Goal: Answer question/provide support: Answer question/provide support

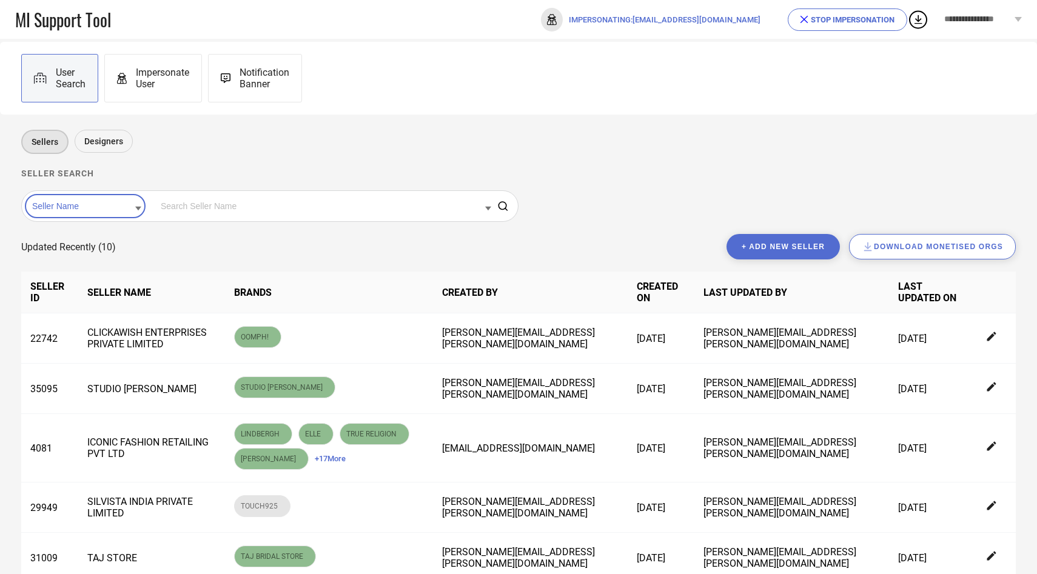
click at [101, 209] on input at bounding box center [85, 206] width 112 height 16
click at [96, 242] on div "Seller Id" at bounding box center [85, 245] width 112 height 21
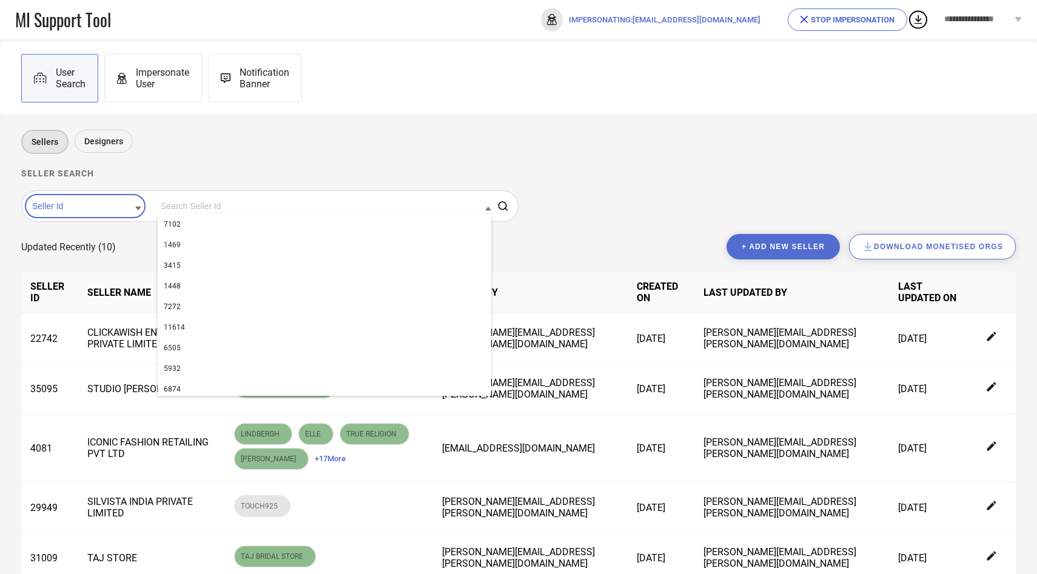
click at [158, 210] on input at bounding box center [324, 206] width 333 height 16
paste input "35095"
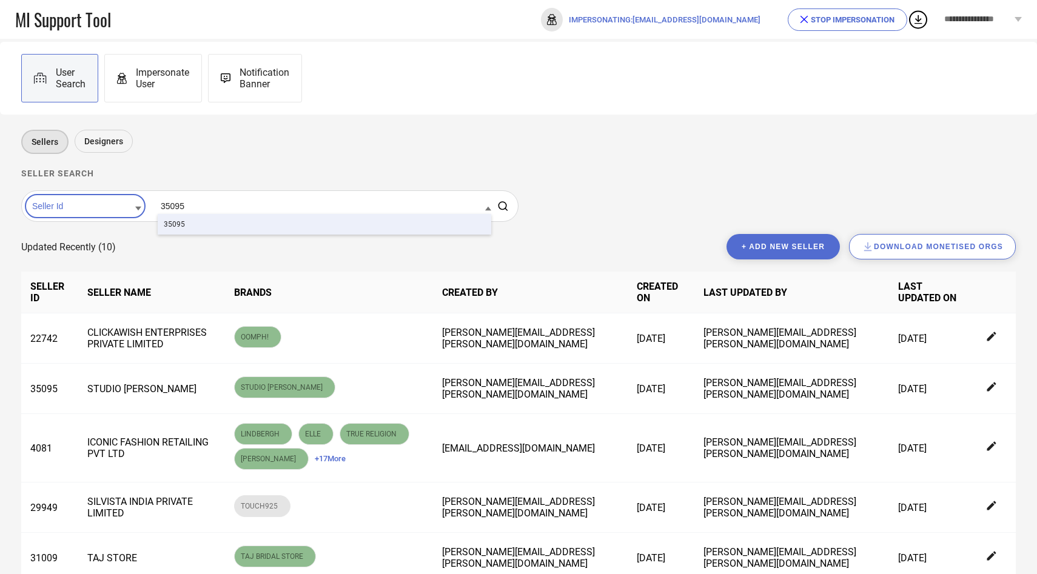
type input "35095"
click at [164, 227] on span "35095" at bounding box center [174, 224] width 21 height 8
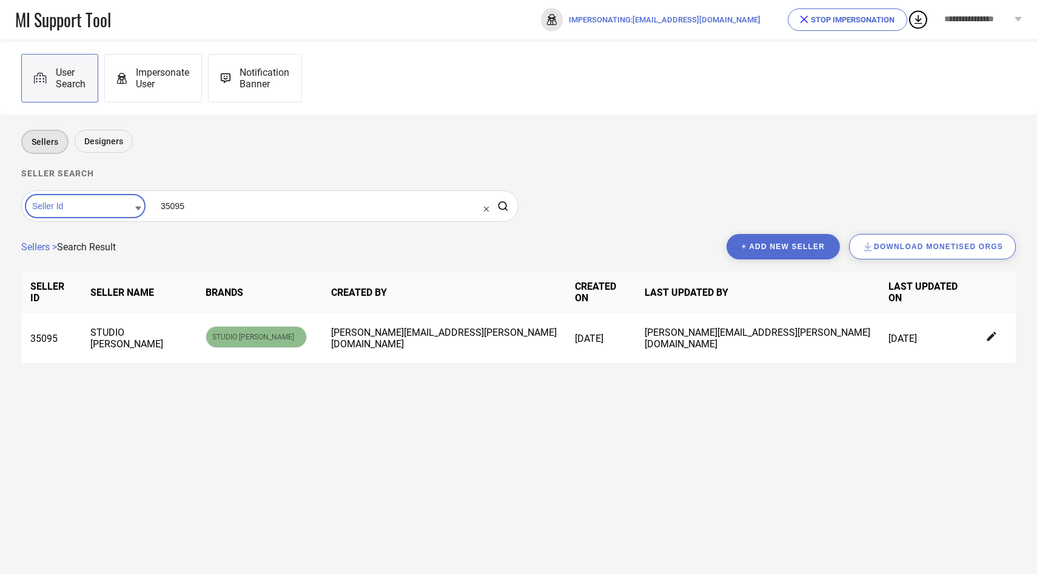
click at [182, 62] on div "Impersonate User" at bounding box center [153, 78] width 98 height 49
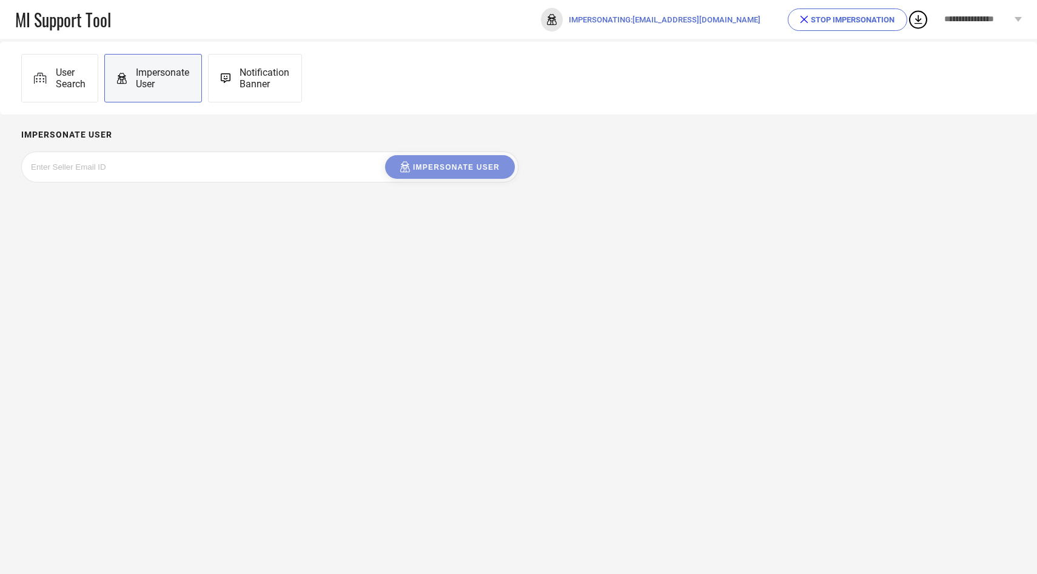
click at [172, 173] on input at bounding box center [122, 167] width 182 height 14
paste input "[EMAIL_ADDRESS][DOMAIN_NAME]"
type input "[EMAIL_ADDRESS][DOMAIN_NAME]"
click at [403, 176] on button "Impersonate User" at bounding box center [450, 167] width 130 height 24
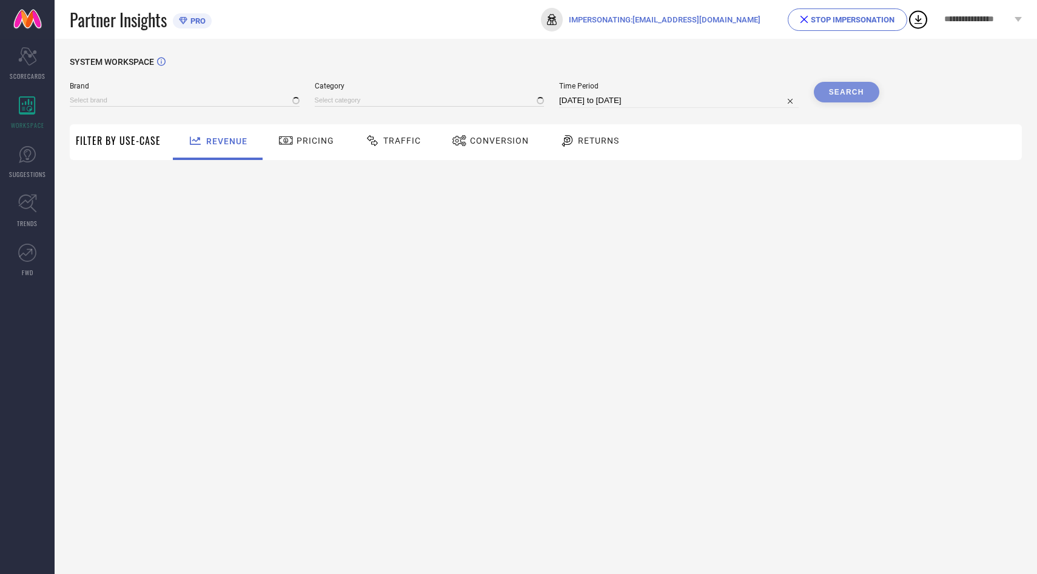
type input "STUDIO [PERSON_NAME]"
type input "All"
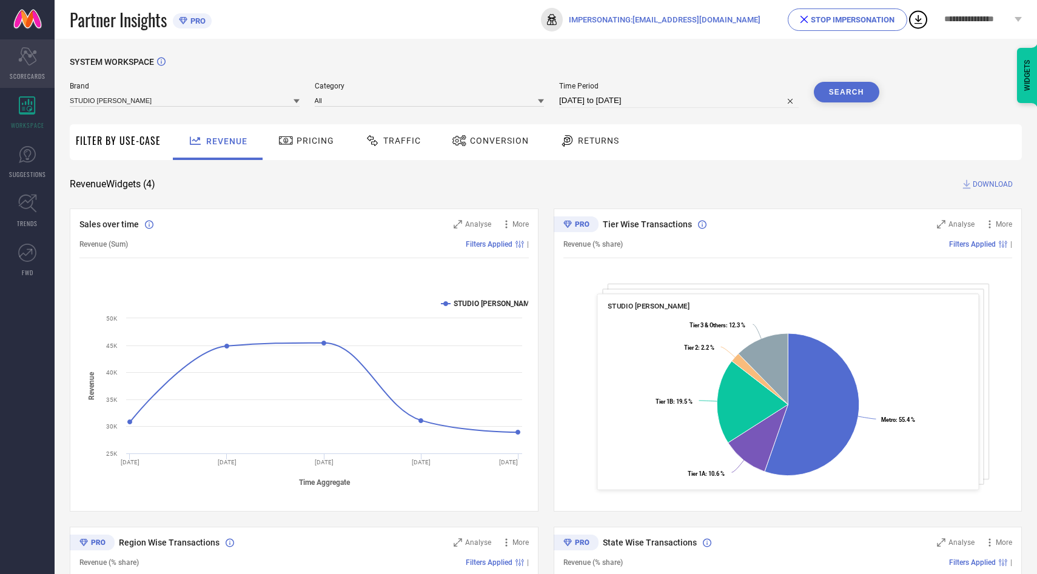
click at [18, 64] on icon "Scorecard" at bounding box center [27, 56] width 19 height 18
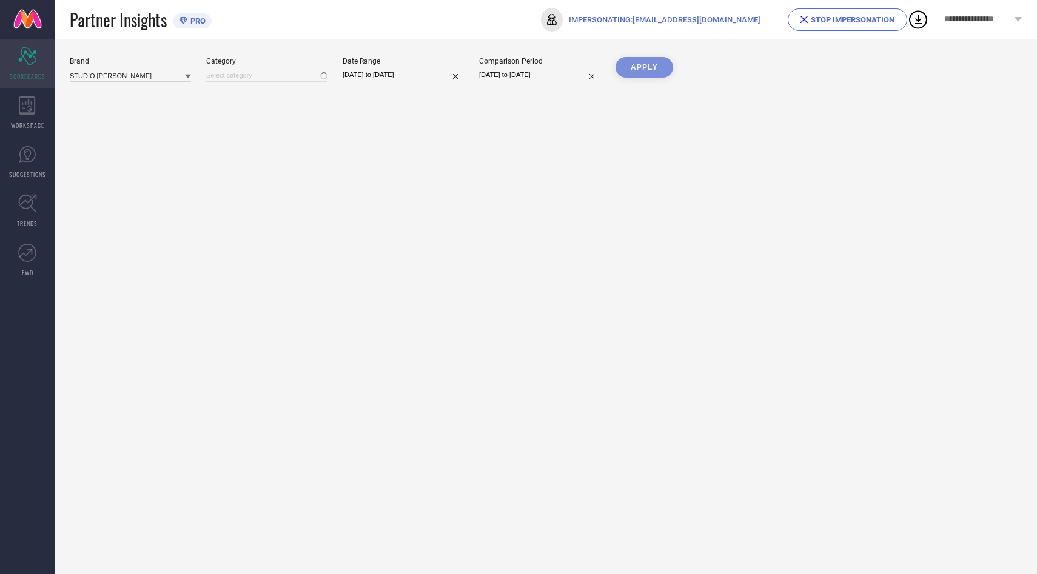
type input "All"
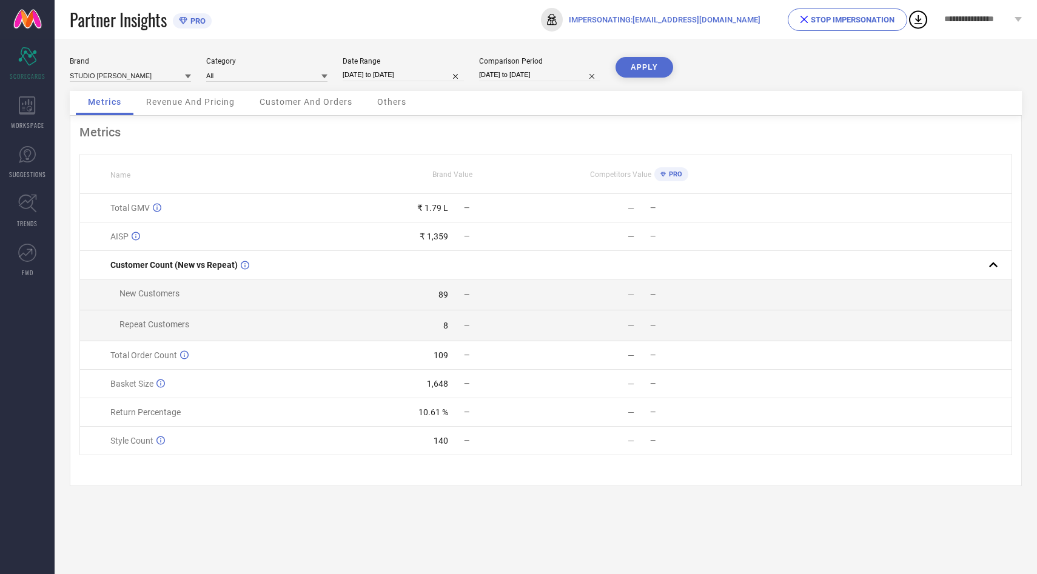
click at [848, 14] on span "STOP IMPERSONATION" at bounding box center [847, 19] width 119 height 22
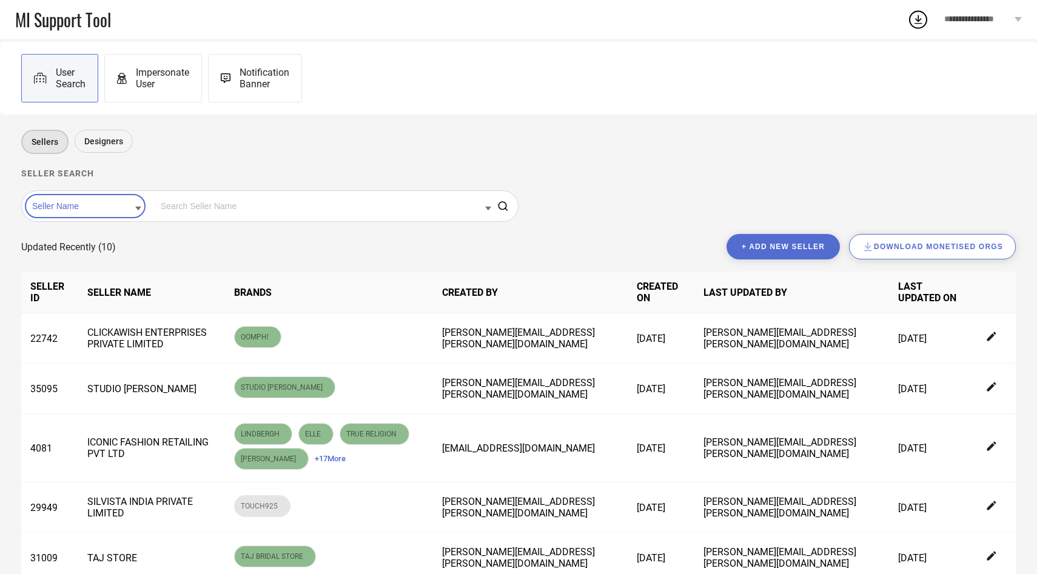
click at [111, 204] on input at bounding box center [85, 206] width 112 height 16
click at [89, 243] on div "Seller Id" at bounding box center [85, 245] width 112 height 21
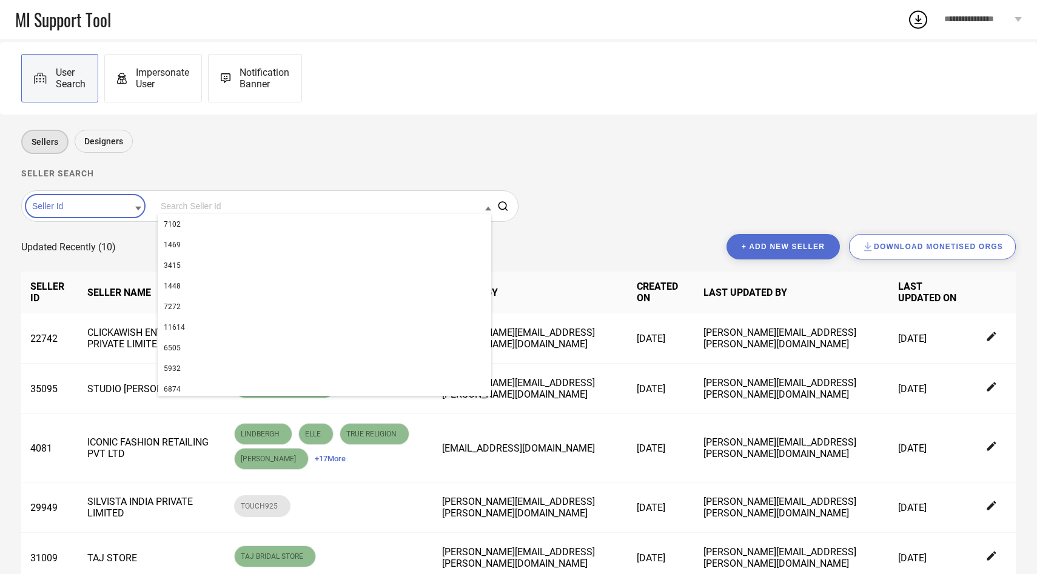
click at [381, 205] on input at bounding box center [324, 206] width 333 height 16
paste input "35095"
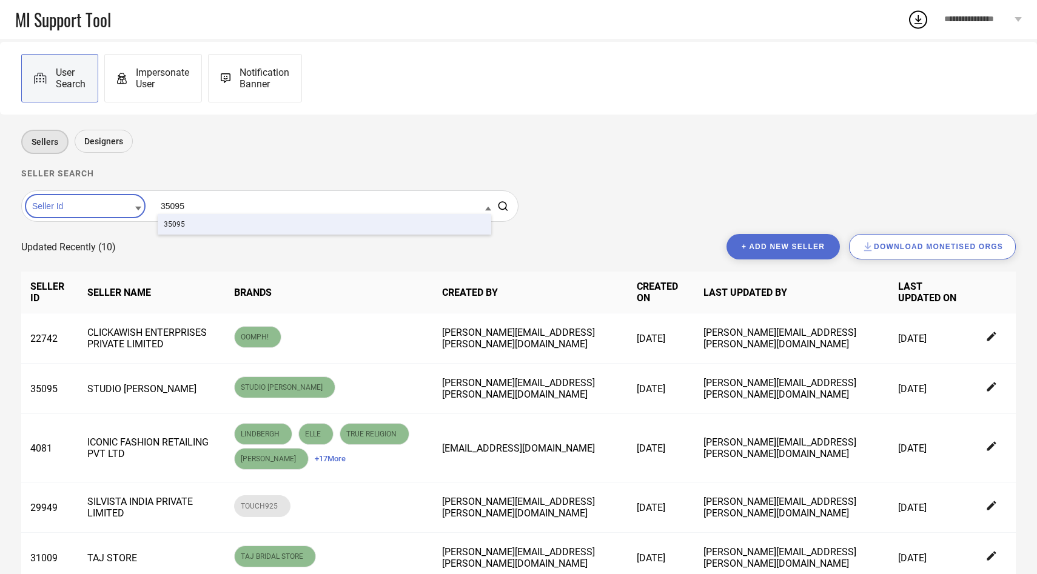
type input "35095"
click at [358, 225] on div "35095" at bounding box center [324, 224] width 333 height 21
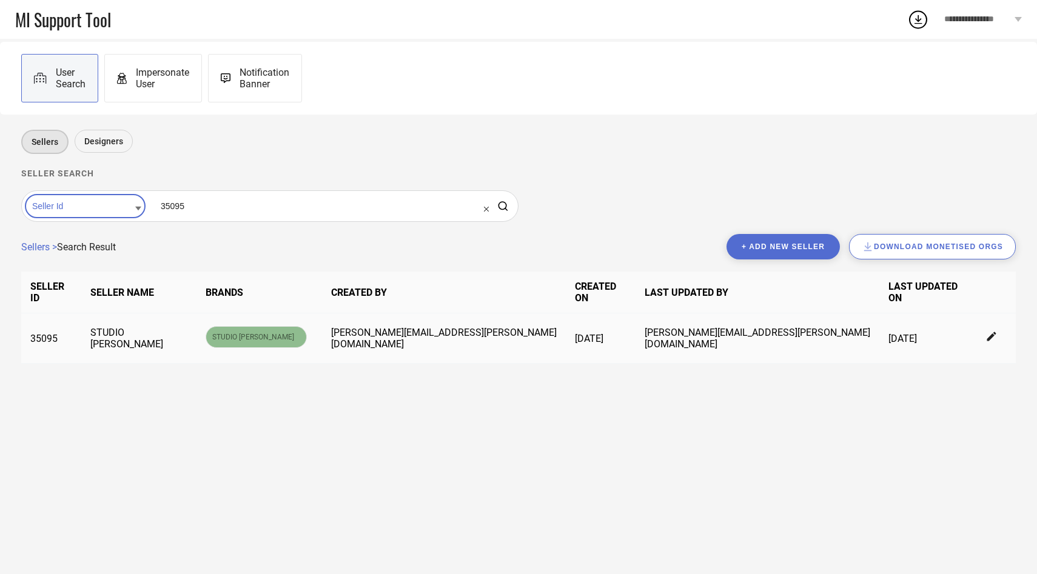
click at [986, 332] on icon at bounding box center [991, 337] width 11 height 11
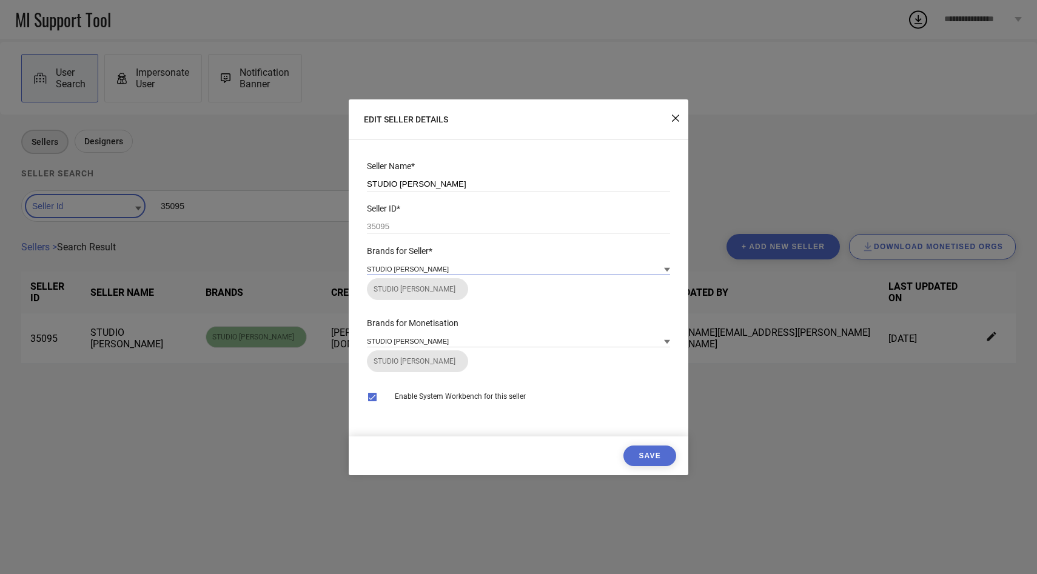
click at [486, 266] on input at bounding box center [518, 269] width 303 height 13
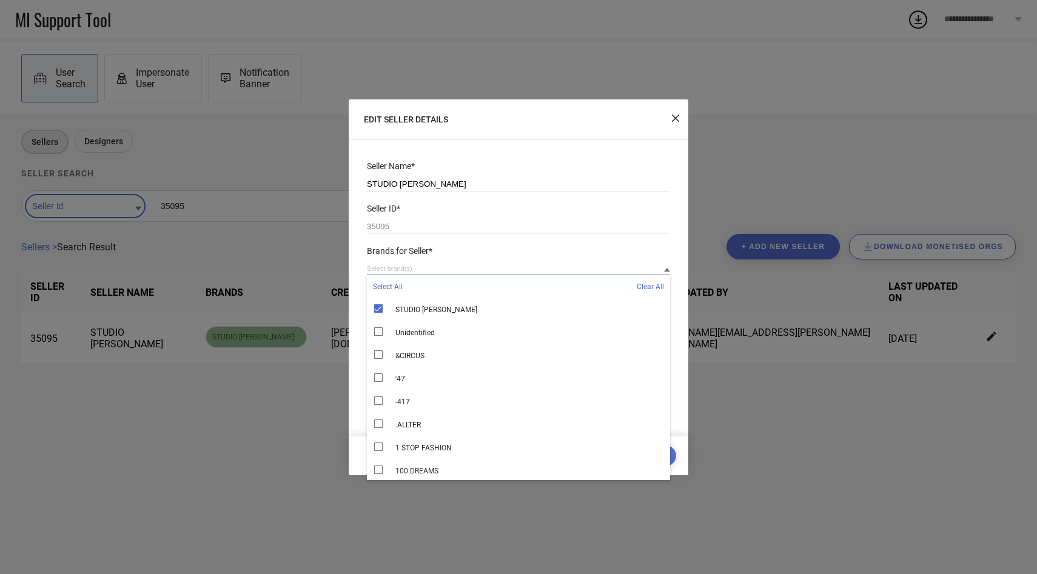
click at [486, 266] on input at bounding box center [518, 269] width 303 height 13
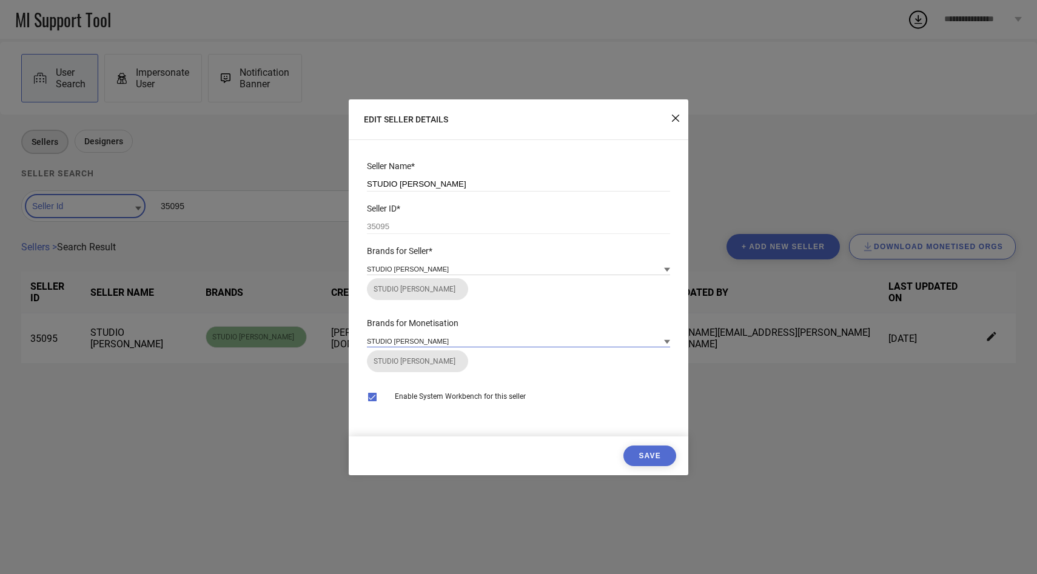
click at [477, 343] on input at bounding box center [518, 341] width 303 height 13
click at [648, 458] on button "Save" at bounding box center [649, 456] width 53 height 21
